Goal: Task Accomplishment & Management: Complete application form

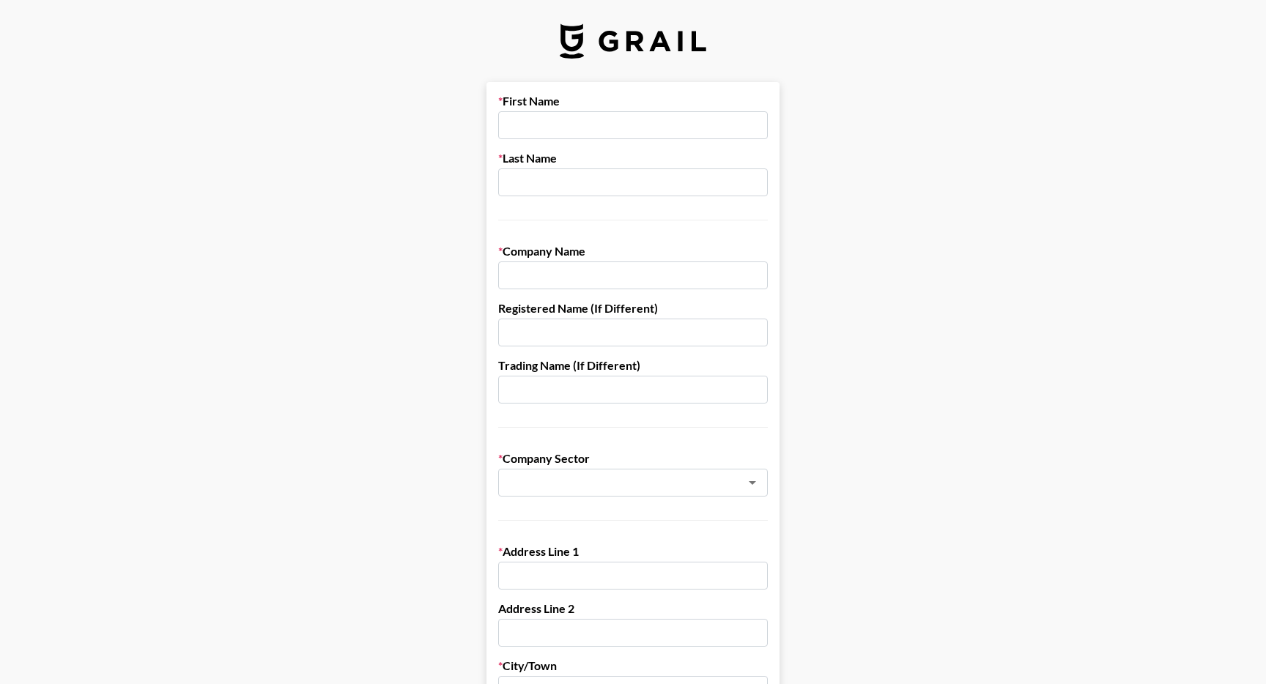
click at [606, 120] on input "text" at bounding box center [633, 125] width 270 height 28
type input "[PERSON_NAME]"
type input "PHLUR LLC"
click at [745, 480] on icon "Open" at bounding box center [752, 483] width 18 height 18
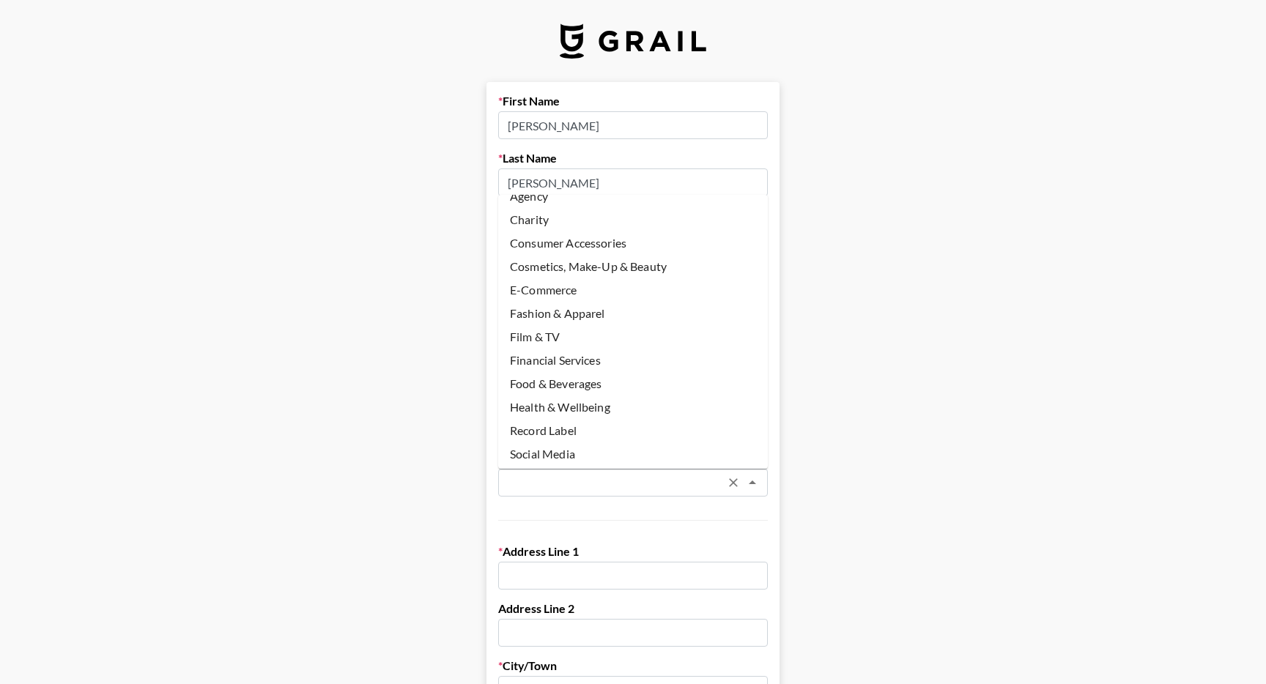
scroll to position [15, 0]
click at [555, 273] on li "Cosmetics, Make-Up & Beauty" at bounding box center [633, 267] width 270 height 23
type input "Cosmetics, Make-Up & Beauty"
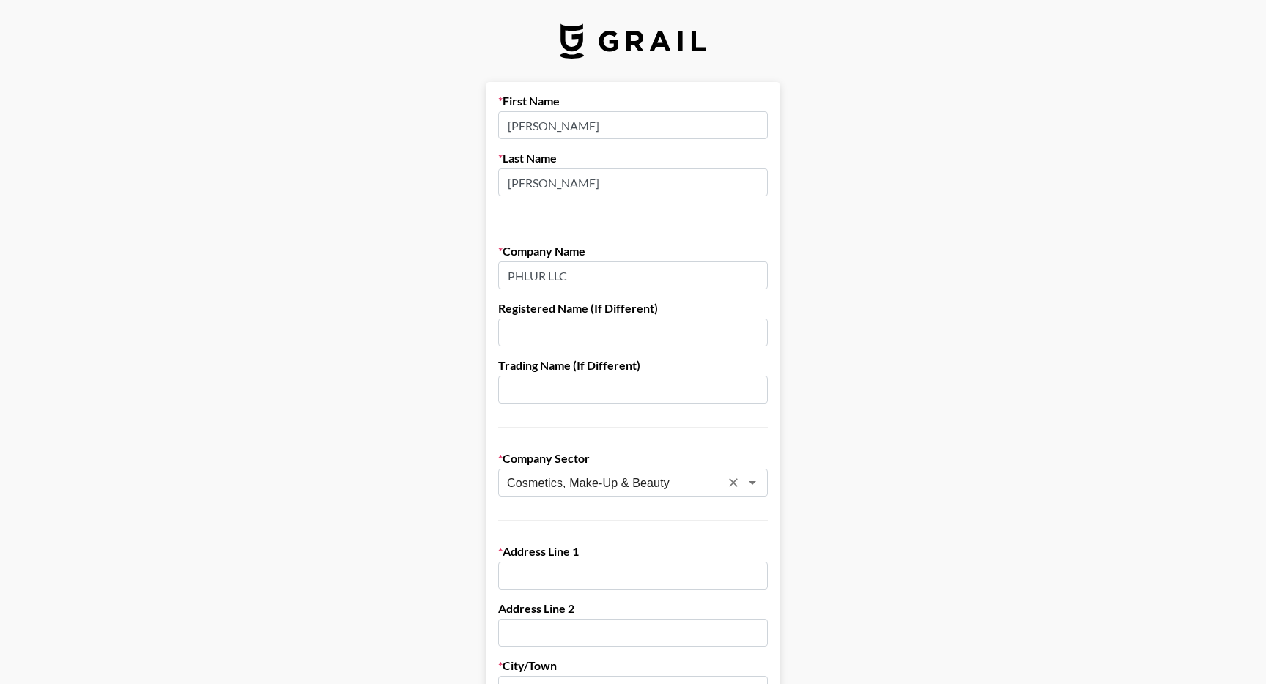
click at [569, 565] on input "text" at bounding box center [633, 576] width 270 height 28
type input "[STREET_ADDRESS]"
type input "[PERSON_NAME]"
type input "[GEOGRAPHIC_DATA]"
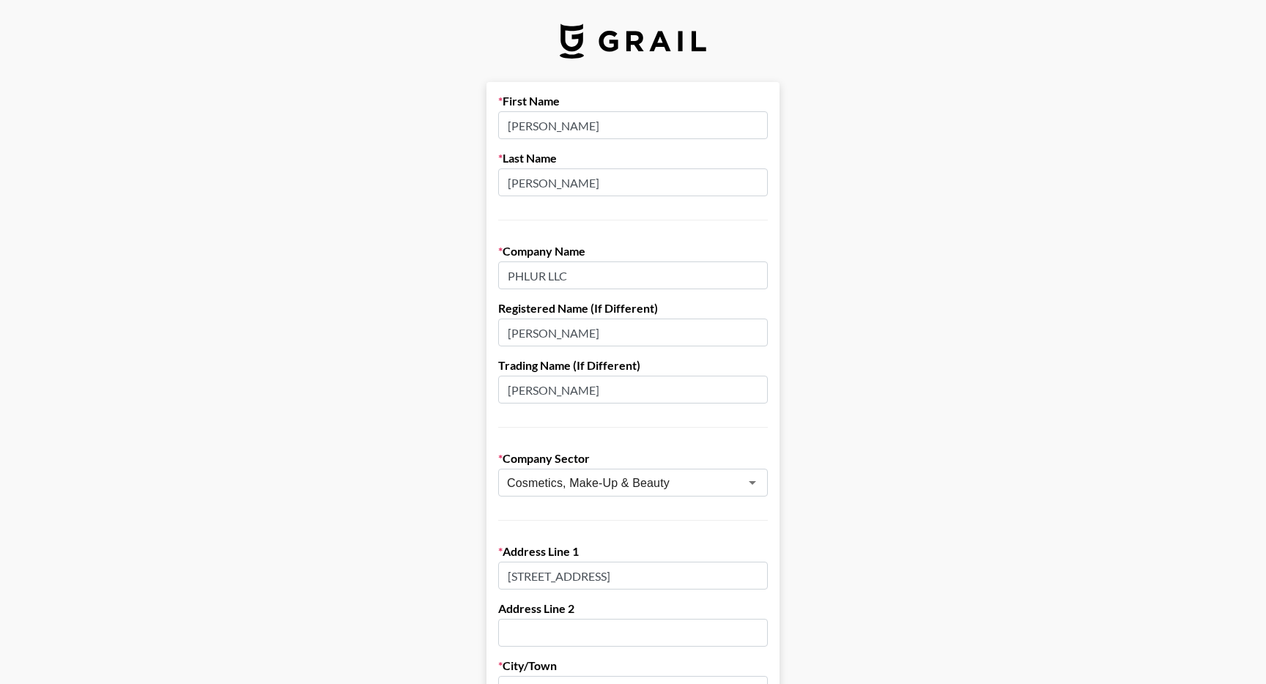
type input "[US_STATE]"
type input "90069"
type input "[PERSON_NAME][EMAIL_ADDRESS][DOMAIN_NAME]"
type input "6172833053"
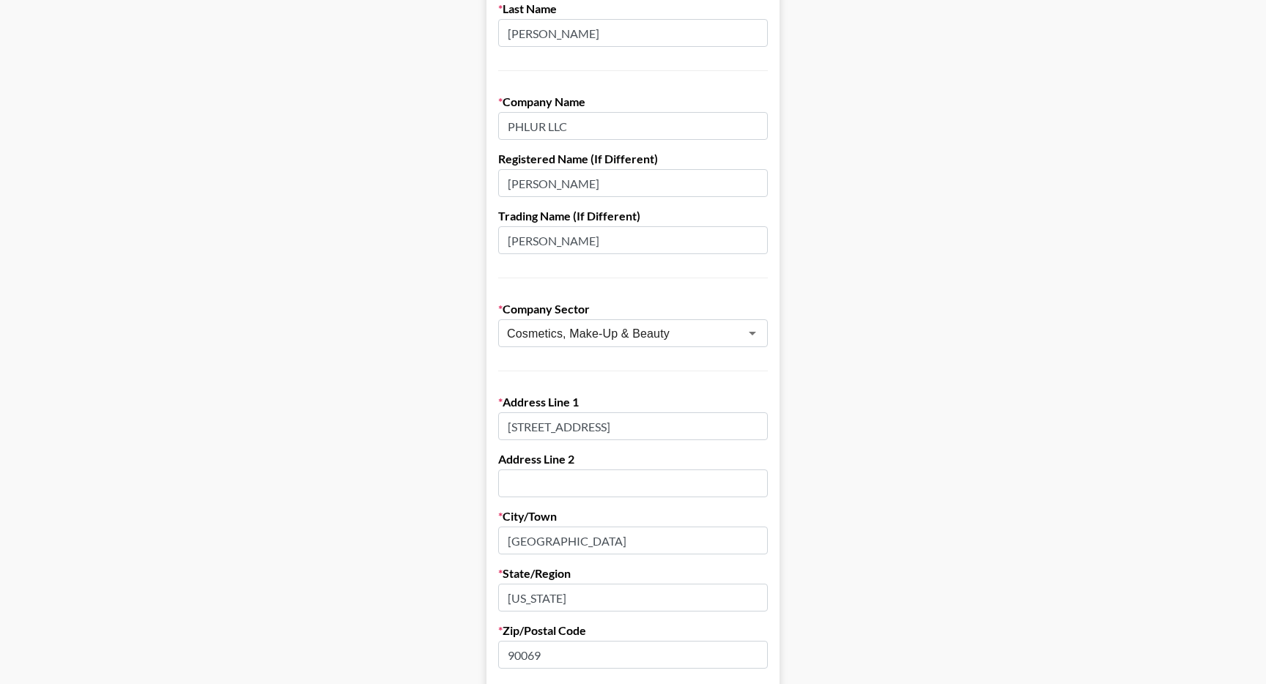
scroll to position [152, 0]
click at [590, 182] on input "[PERSON_NAME]" at bounding box center [633, 181] width 270 height 28
click at [566, 224] on input "[PERSON_NAME]" at bounding box center [633, 238] width 270 height 28
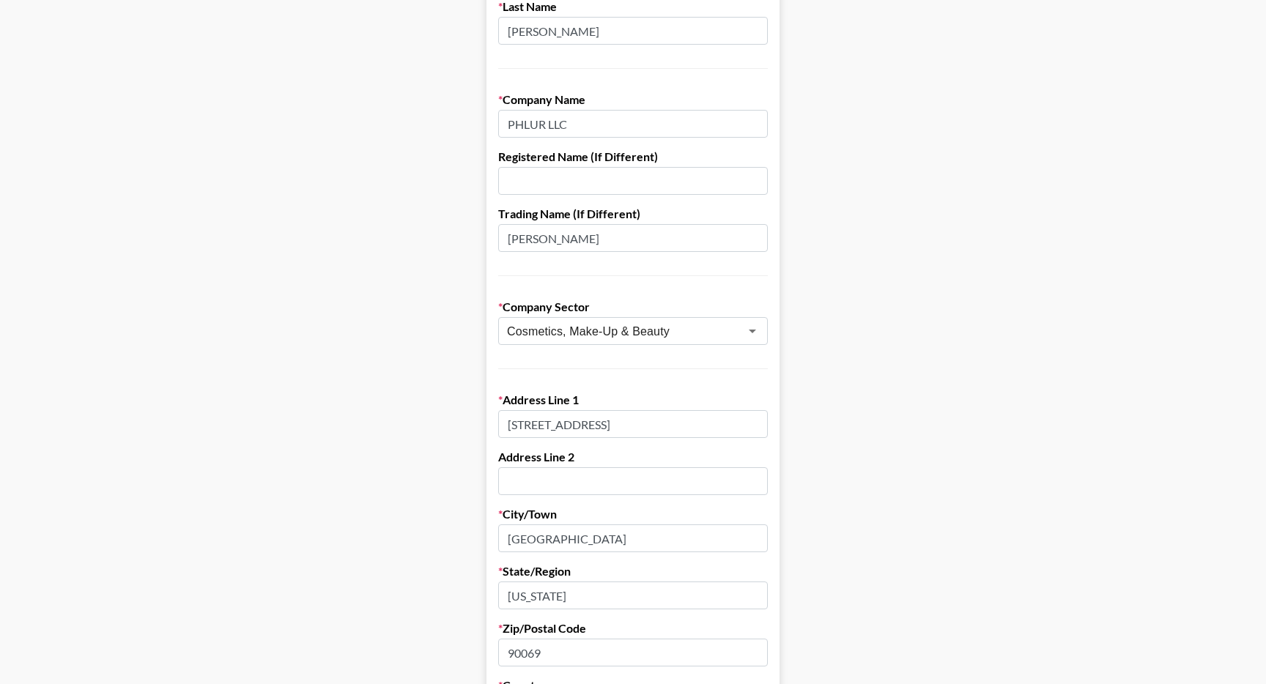
click at [566, 224] on input "[PERSON_NAME]" at bounding box center [633, 238] width 270 height 28
click at [543, 475] on input "text" at bounding box center [633, 481] width 270 height 28
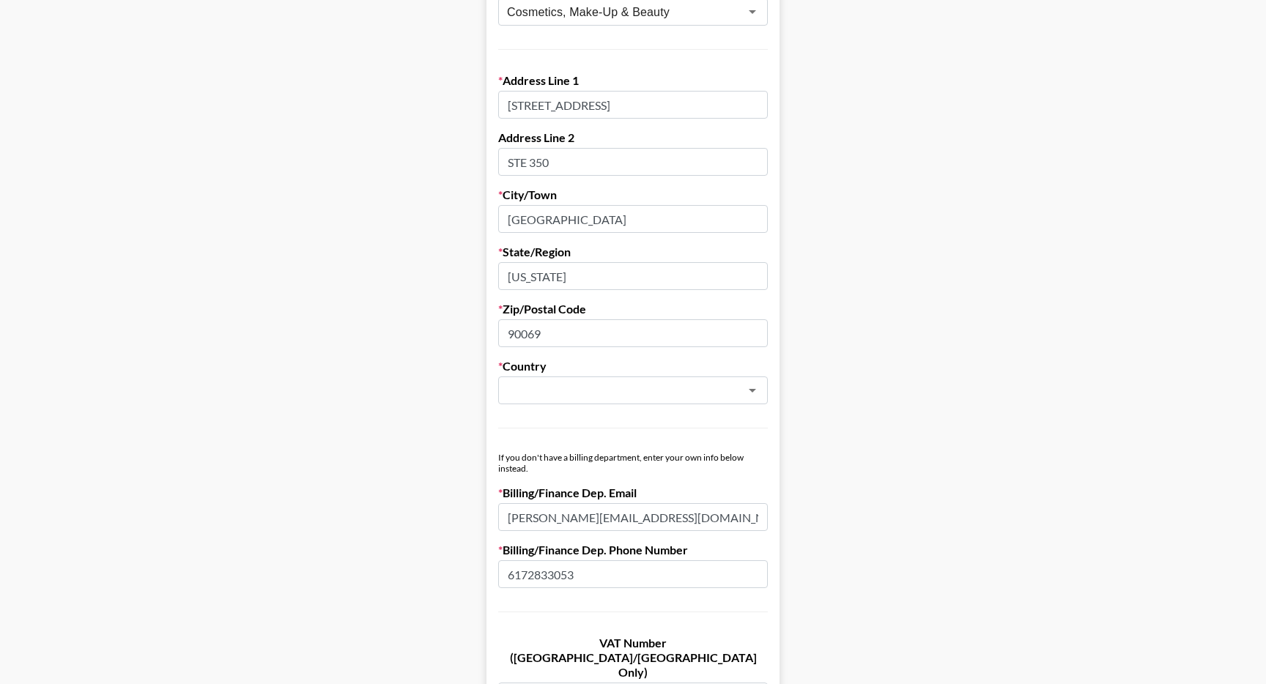
scroll to position [483, 0]
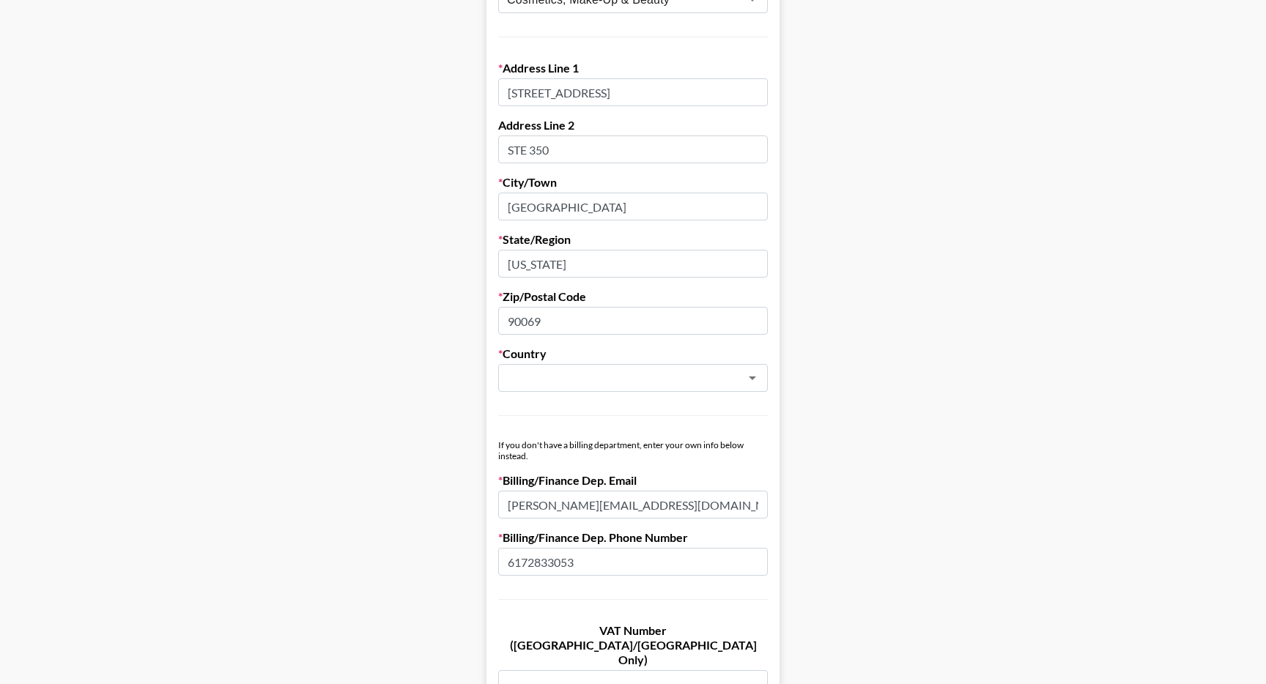
type input "STE 350"
click at [558, 352] on label "Country" at bounding box center [633, 353] width 270 height 15
click at [557, 370] on input "text" at bounding box center [613, 378] width 213 height 17
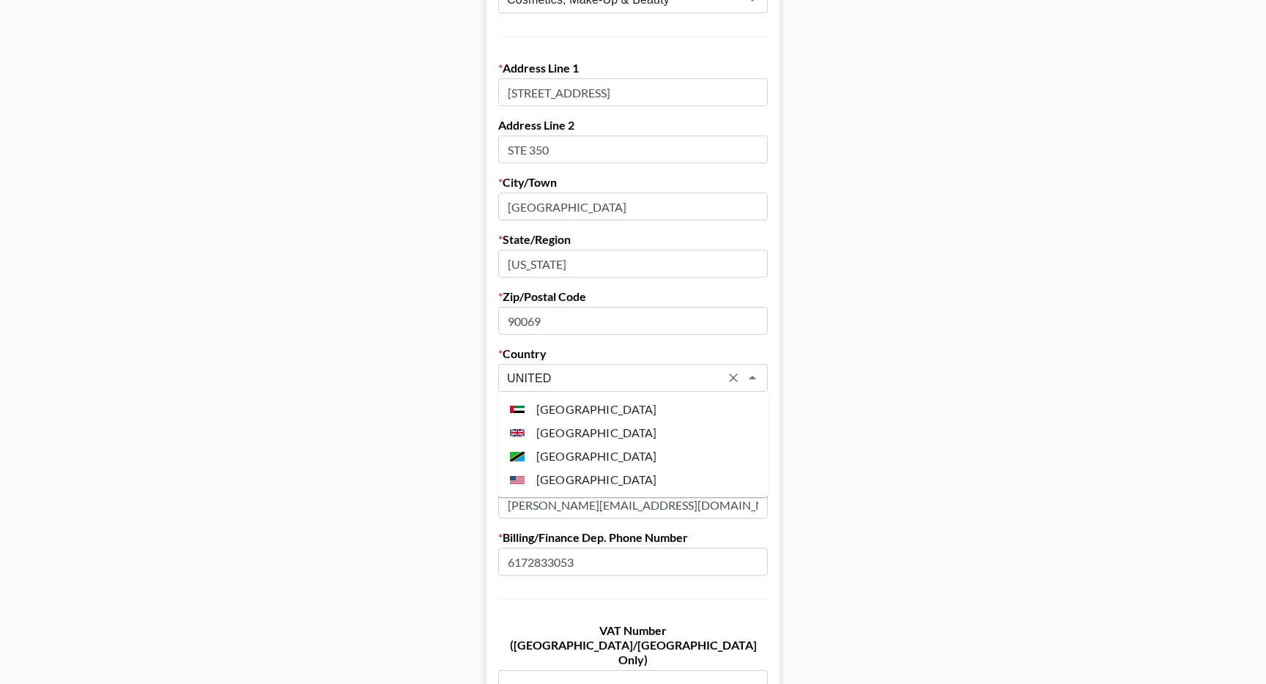
click at [565, 481] on li "[GEOGRAPHIC_DATA]" at bounding box center [633, 479] width 270 height 23
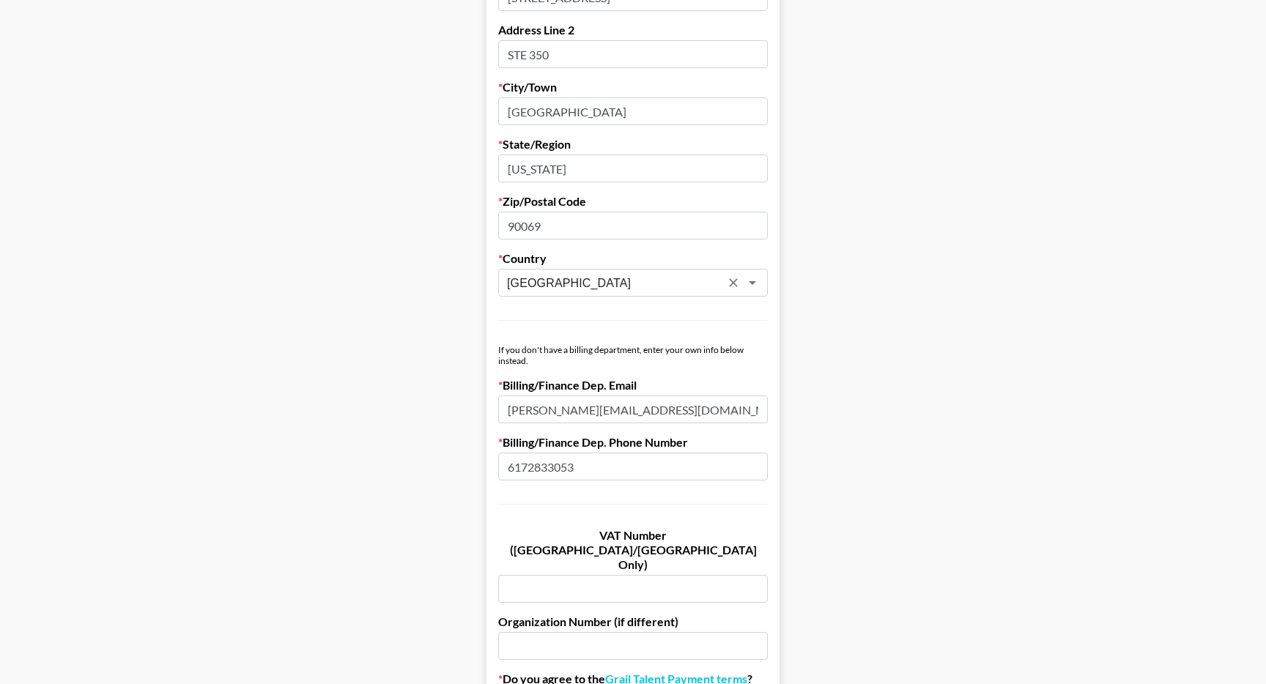
scroll to position [584, 0]
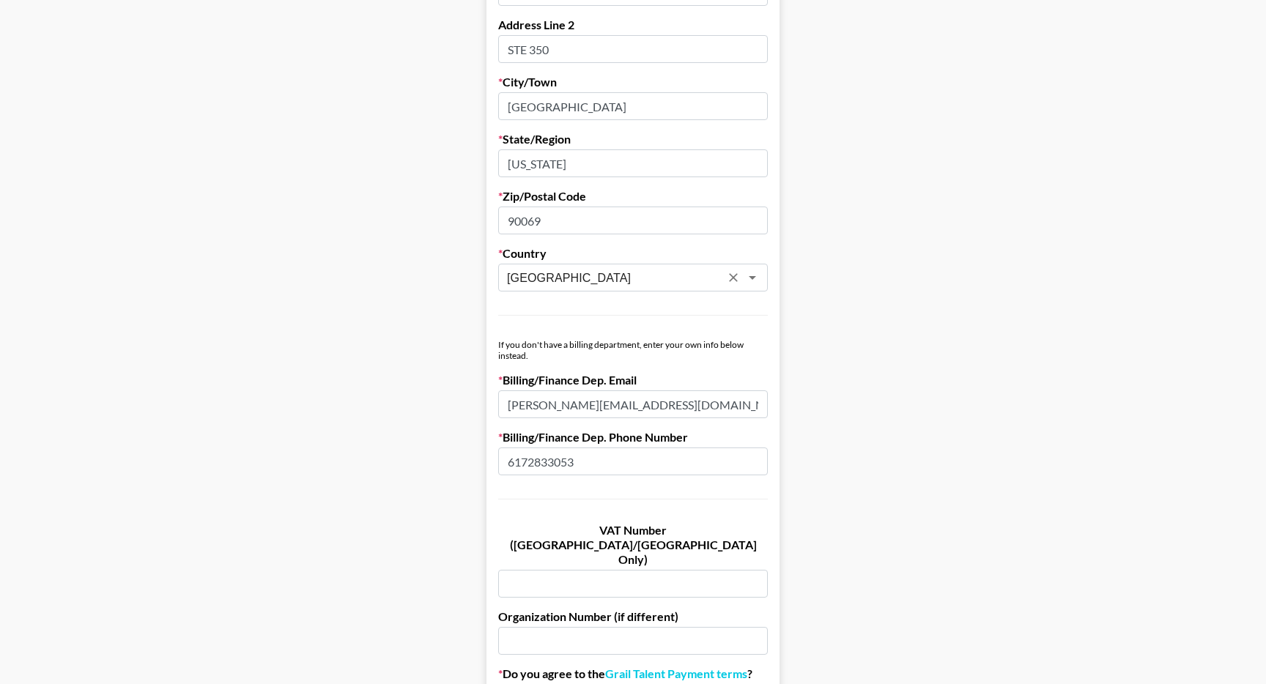
type input "[GEOGRAPHIC_DATA]"
click at [662, 405] on input "[PERSON_NAME][EMAIL_ADDRESS][DOMAIN_NAME]" at bounding box center [633, 404] width 270 height 28
click at [528, 435] on label "Billing/Finance Dep. Phone Number" at bounding box center [633, 437] width 270 height 15
click at [533, 456] on input "6172833053" at bounding box center [633, 462] width 270 height 28
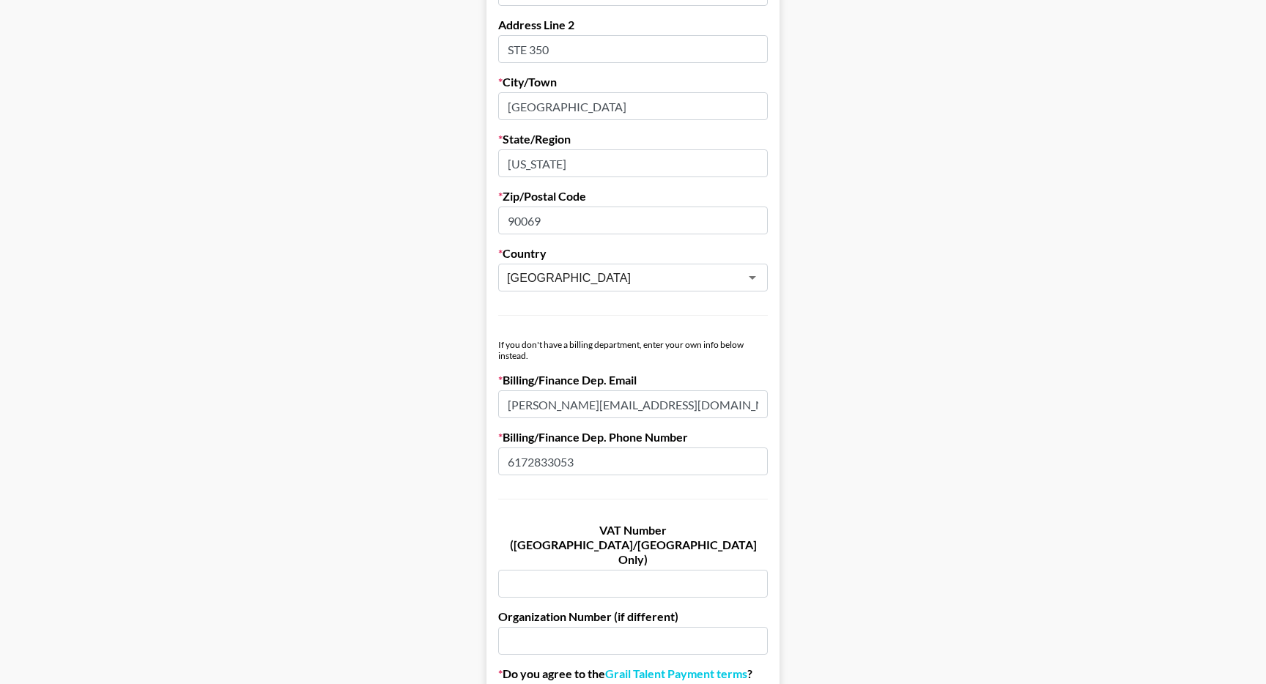
click at [533, 456] on input "6172833053" at bounding box center [633, 462] width 270 height 28
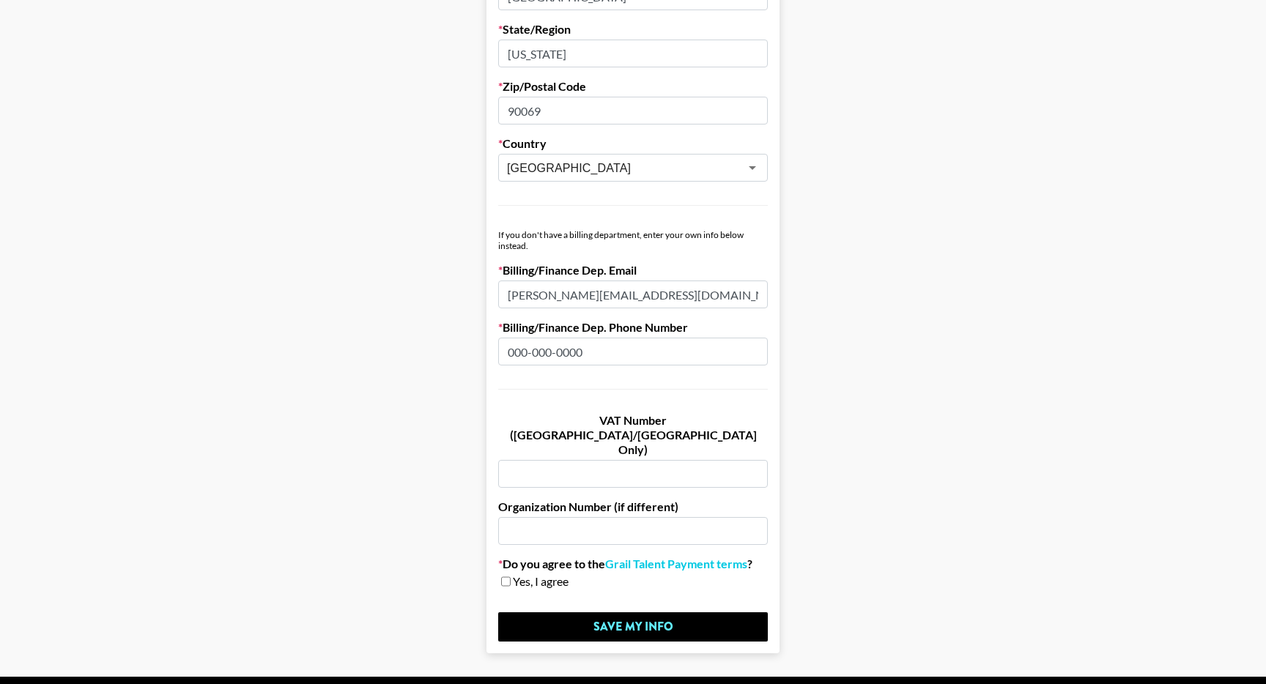
scroll to position [716, 0]
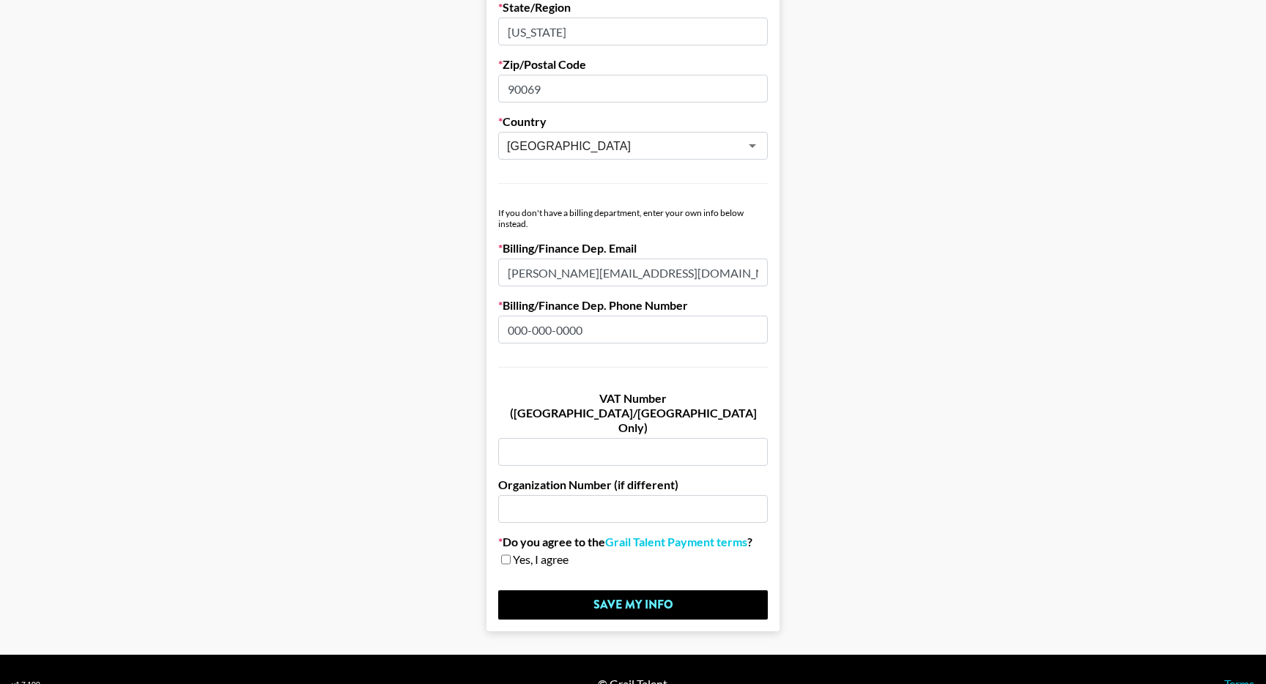
type input "000-000-0000"
click at [612, 495] on input "text" at bounding box center [633, 509] width 270 height 28
click at [544, 552] on span "Yes, I agree" at bounding box center [541, 559] width 56 height 15
click at [704, 535] on link "Grail Talent Payment terms" at bounding box center [676, 542] width 142 height 15
click at [526, 552] on span "Yes, I agree" at bounding box center [541, 559] width 56 height 15
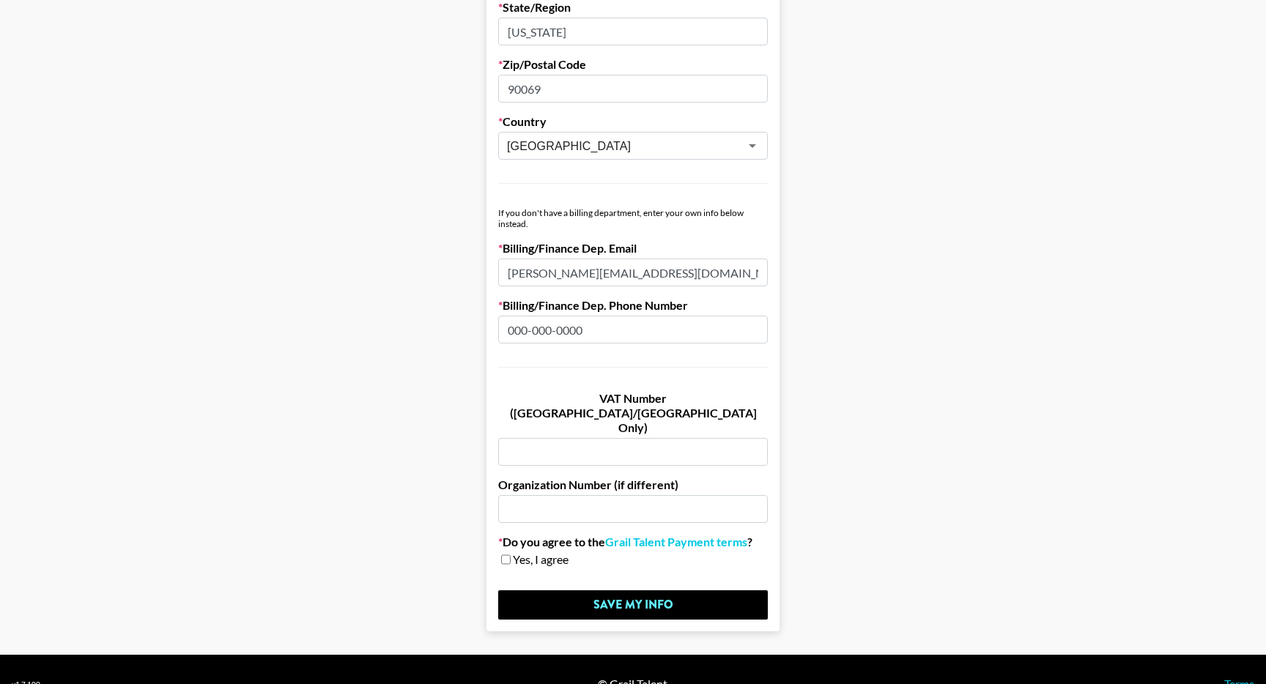
click at [514, 552] on span "Yes, I agree" at bounding box center [541, 559] width 56 height 15
click at [508, 555] on input "checkbox" at bounding box center [506, 560] width 10 height 10
checkbox input "true"
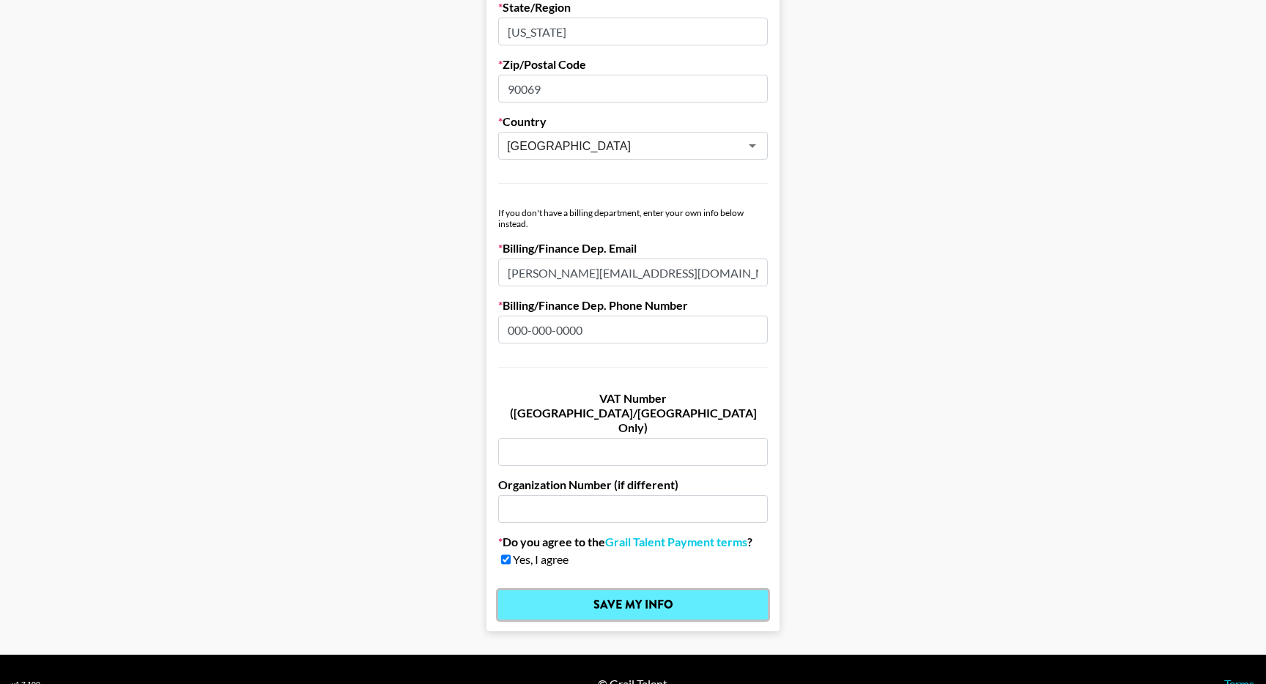
click at [547, 590] on input "Save My Info" at bounding box center [633, 604] width 270 height 29
